Goal: Task Accomplishment & Management: Use online tool/utility

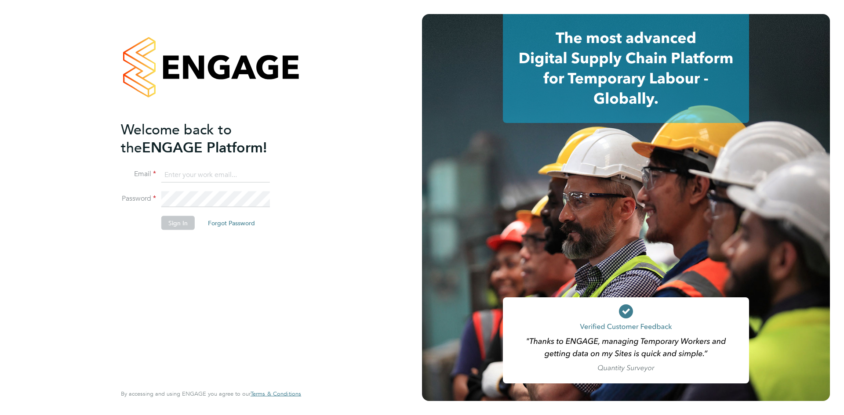
click at [194, 180] on input at bounding box center [215, 175] width 109 height 16
type input "alyssa.obrien-ewart@buildrec.com"
click at [174, 228] on button "Sign In" at bounding box center [177, 223] width 33 height 14
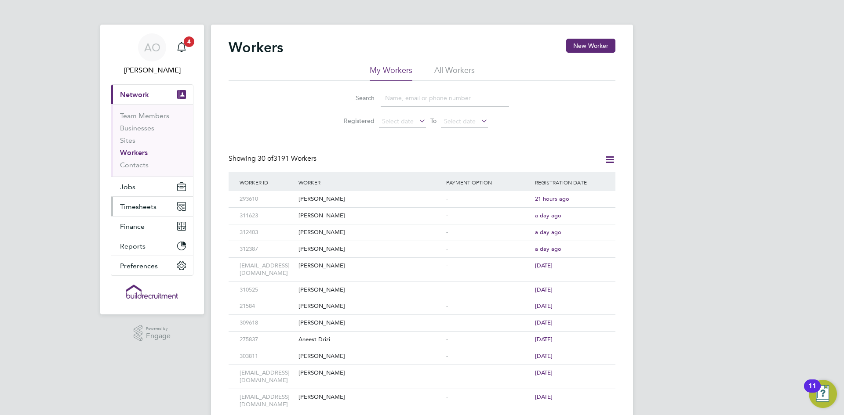
click at [146, 204] on span "Timesheets" at bounding box center [138, 207] width 36 height 8
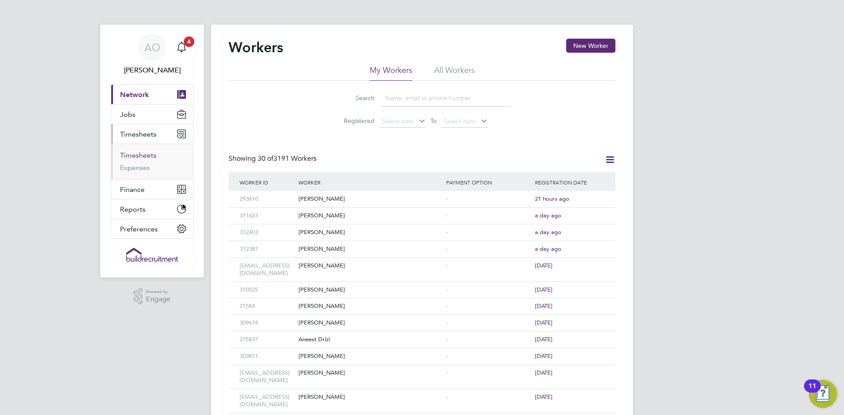
drag, startPoint x: 132, startPoint y: 157, endPoint x: 143, endPoint y: 155, distance: 10.7
click at [132, 157] on link "Timesheets" at bounding box center [138, 155] width 36 height 8
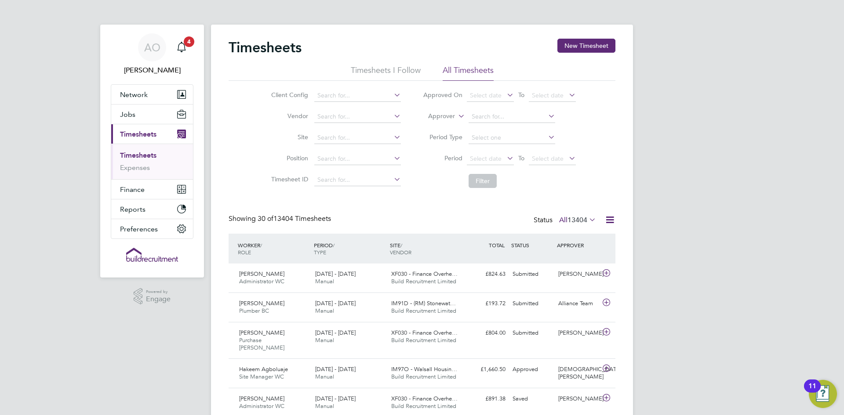
click at [438, 116] on label "Approver" at bounding box center [435, 116] width 40 height 9
click at [427, 128] on li "Worker" at bounding box center [432, 126] width 43 height 11
click at [490, 111] on input at bounding box center [511, 117] width 87 height 12
click at [507, 128] on li "[PERSON_NAME] rrows" at bounding box center [510, 129] width 87 height 12
type input "[PERSON_NAME]"
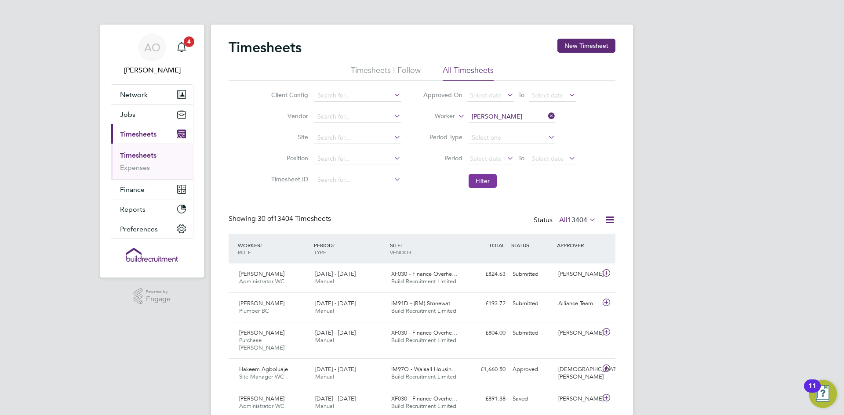
click at [489, 185] on button "Filter" at bounding box center [482, 181] width 28 height 14
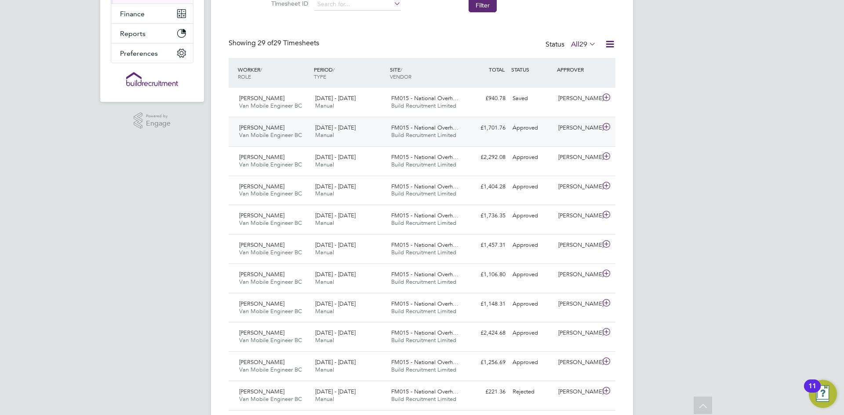
click at [456, 136] on span "Build Recruitment Limited" at bounding box center [423, 134] width 65 height 7
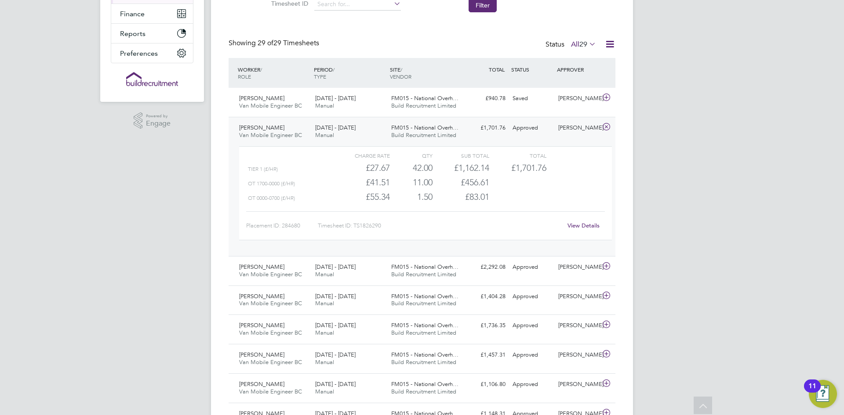
click at [583, 223] on link "View Details" at bounding box center [583, 225] width 32 height 7
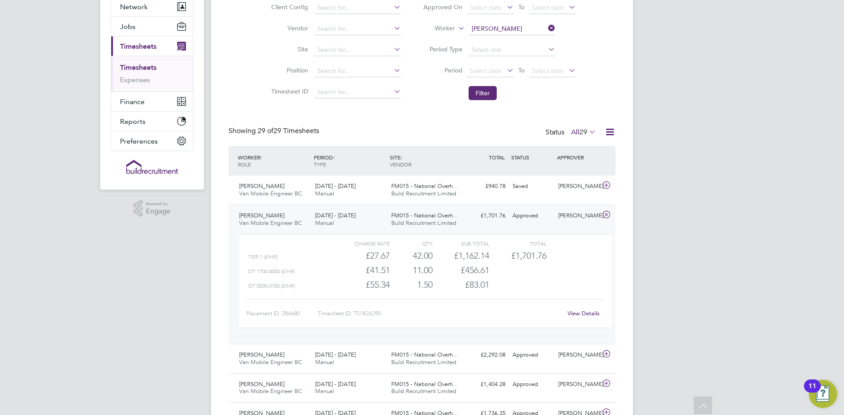
click at [461, 223] on div "FM015 - National Overh… Build Recruitment Limited" at bounding box center [426, 220] width 76 height 22
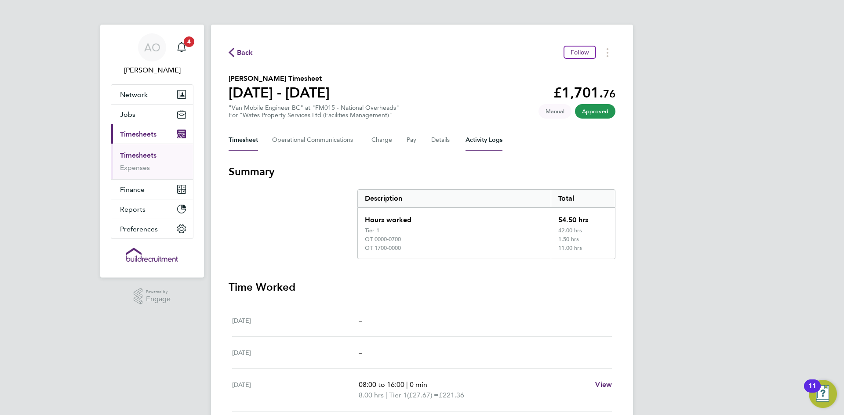
click at [468, 140] on Logs-tab "Activity Logs" at bounding box center [483, 140] width 37 height 21
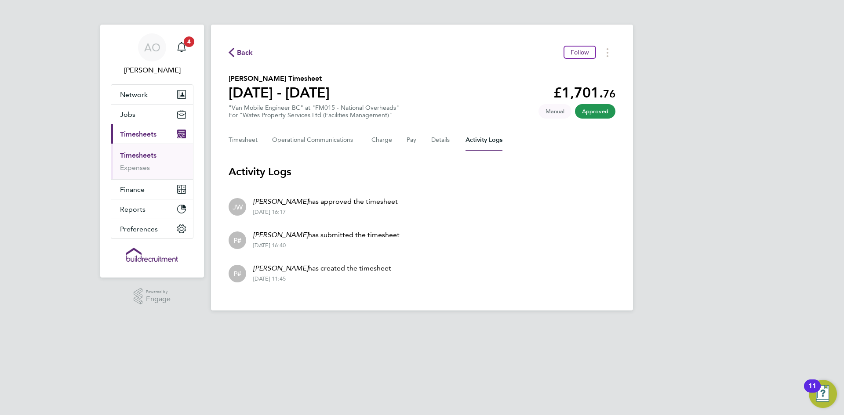
click at [577, 319] on app-footer at bounding box center [422, 318] width 422 height 14
click at [248, 56] on span "Back" at bounding box center [245, 52] width 16 height 11
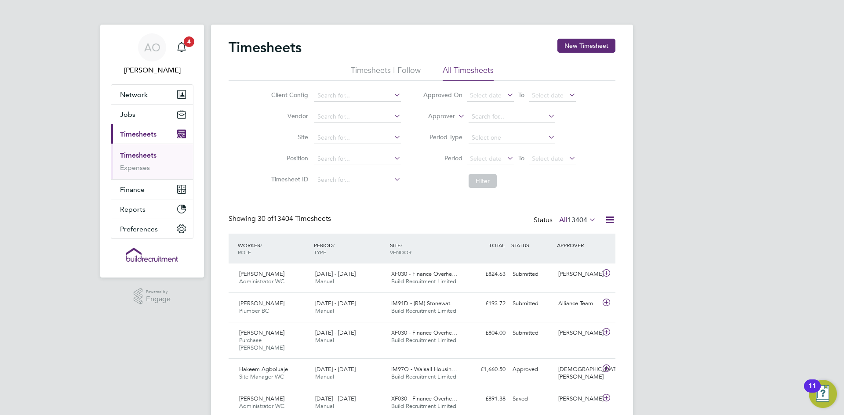
click at [442, 116] on label "Approver" at bounding box center [435, 116] width 40 height 9
click at [434, 125] on li "Worker" at bounding box center [432, 126] width 43 height 11
